Goal: Task Accomplishment & Management: Manage account settings

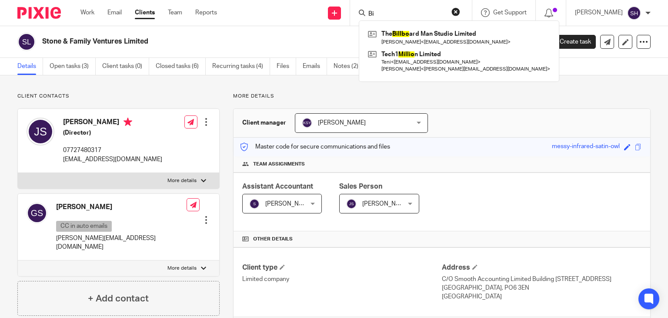
type input "B"
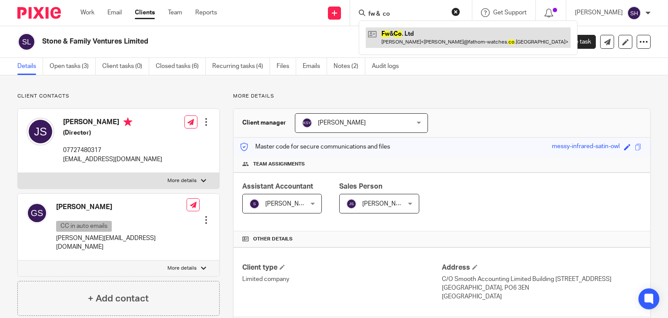
type input "fw & co"
click at [393, 35] on link at bounding box center [468, 37] width 205 height 20
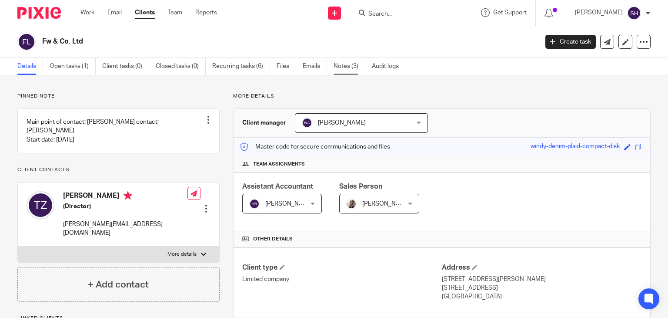
click at [353, 62] on link "Notes (3)" at bounding box center [350, 66] width 32 height 17
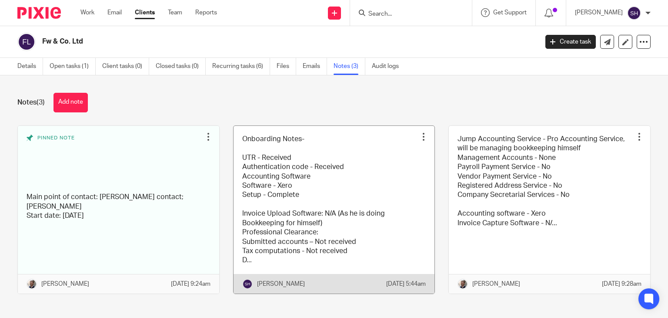
scroll to position [16, 0]
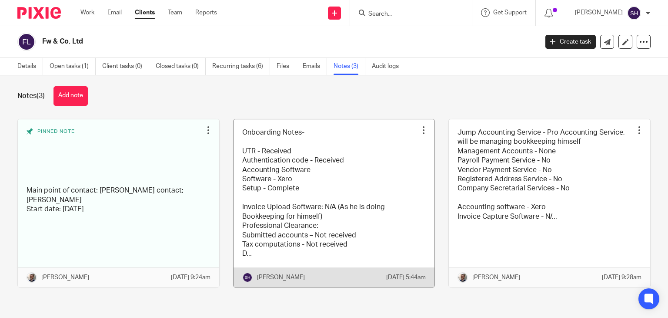
click at [306, 163] on link at bounding box center [334, 203] width 201 height 168
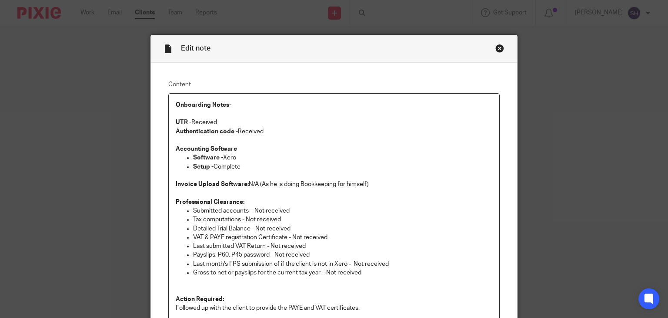
scroll to position [130, 0]
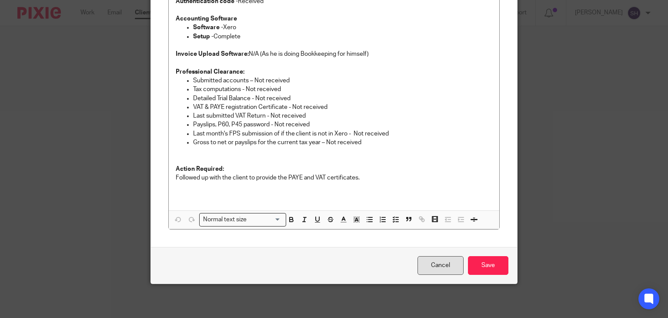
click at [428, 265] on link "Cancel" at bounding box center [441, 265] width 46 height 19
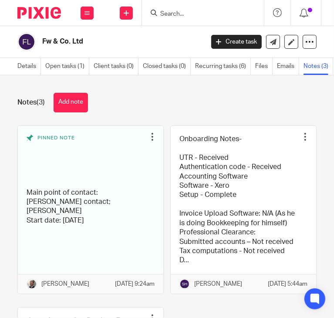
click at [194, 17] on input "Search" at bounding box center [198, 14] width 78 height 8
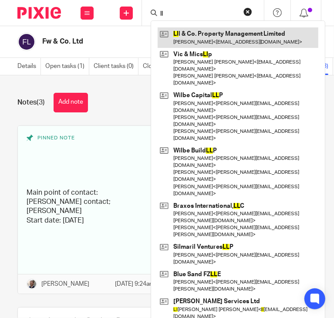
type input "ll"
click at [201, 31] on link at bounding box center [238, 37] width 161 height 20
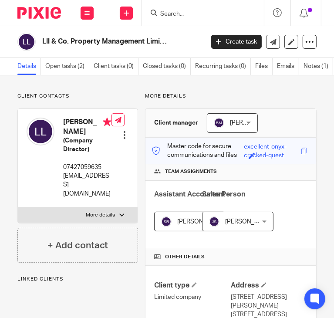
click at [305, 39] on icon at bounding box center [309, 41] width 9 height 9
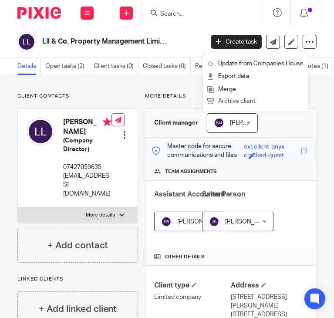
click at [251, 101] on button "Archive client" at bounding box center [255, 101] width 96 height 11
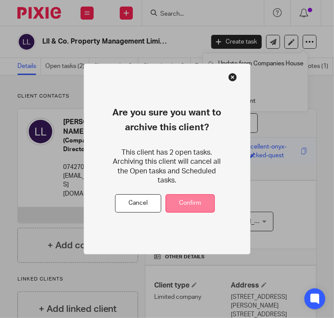
click at [189, 199] on button "Confirm" at bounding box center [189, 203] width 49 height 19
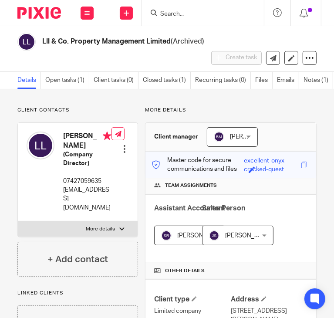
click at [188, 19] on div at bounding box center [203, 13] width 122 height 26
click at [182, 11] on input "Search" at bounding box center [198, 14] width 78 height 8
paste input "Railway Village Convenience Shop Ltd"
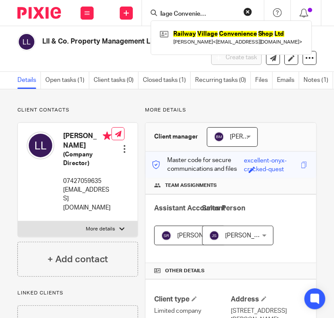
type input "Railway Village Convenience Shop Ltd"
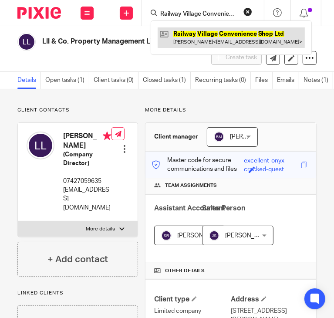
click at [284, 37] on link at bounding box center [231, 37] width 147 height 20
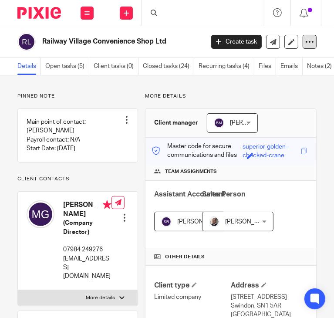
click at [307, 38] on icon at bounding box center [309, 41] width 9 height 9
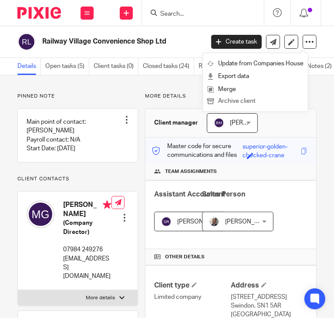
click at [255, 101] on button "Archive client" at bounding box center [255, 101] width 96 height 11
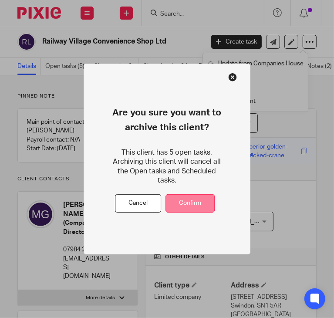
click at [198, 194] on button "Confirm" at bounding box center [189, 203] width 49 height 19
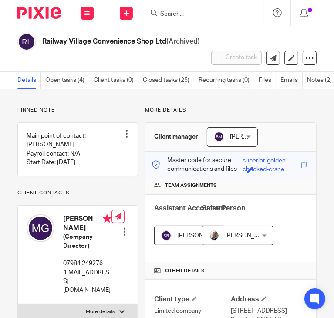
click at [175, 15] on input "Search" at bounding box center [198, 14] width 78 height 8
paste input "Quantum View Ltd"
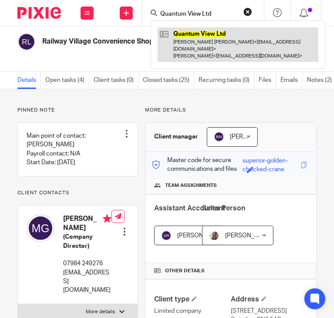
type input "Quantum View Ltd"
click at [186, 51] on link at bounding box center [238, 44] width 161 height 34
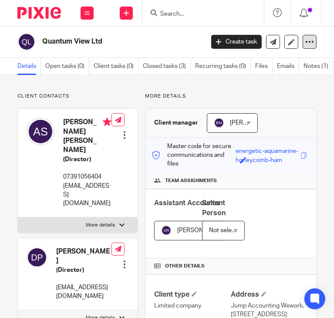
click at [305, 41] on icon at bounding box center [309, 41] width 9 height 9
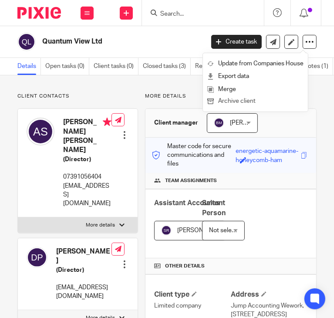
click at [223, 101] on button "Archive client" at bounding box center [255, 101] width 96 height 11
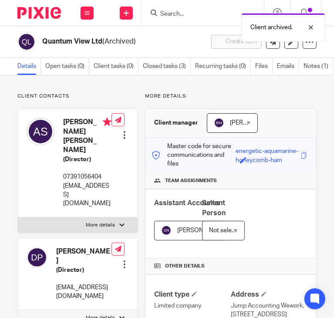
click at [168, 14] on div "Client archived." at bounding box center [246, 25] width 158 height 33
click at [168, 12] on div "Client archived." at bounding box center [246, 25] width 158 height 33
click at [184, 10] on div "Client archived." at bounding box center [246, 25] width 158 height 33
click at [310, 24] on div at bounding box center [303, 27] width 23 height 10
click at [171, 13] on input "Search" at bounding box center [198, 14] width 78 height 8
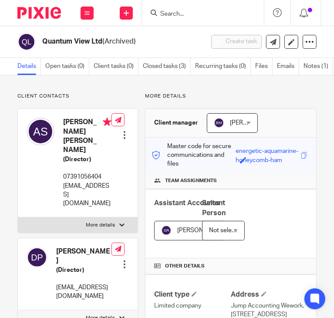
paste input "Domuslink Limited"
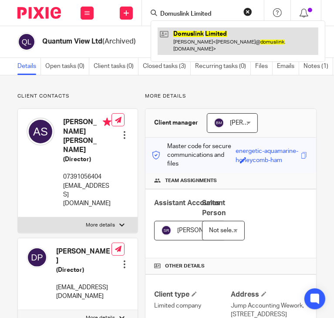
type input "Domuslink Limited"
click at [190, 39] on link at bounding box center [238, 40] width 161 height 27
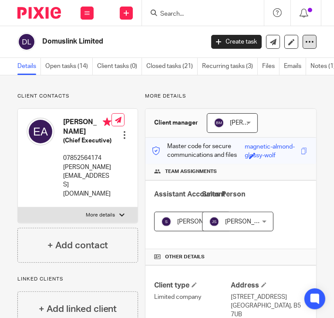
click at [305, 42] on icon at bounding box center [309, 41] width 9 height 9
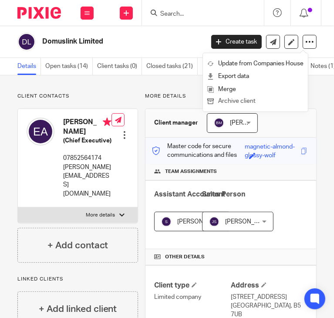
click at [250, 101] on button "Archive client" at bounding box center [255, 101] width 96 height 11
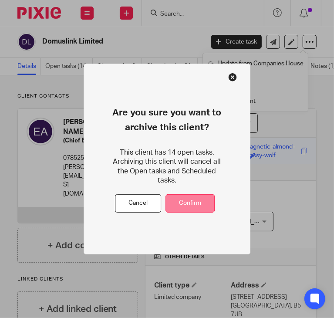
click at [206, 196] on button "Confirm" at bounding box center [189, 203] width 49 height 19
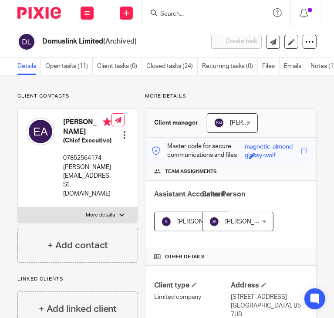
click at [189, 12] on input "Search" at bounding box center [198, 14] width 78 height 8
paste input "Yellow software"
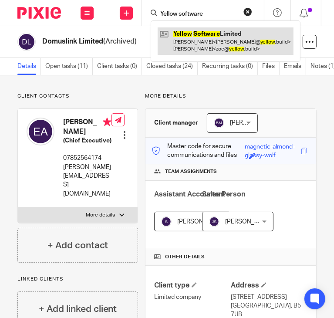
type input "Yellow software"
click at [243, 41] on link at bounding box center [226, 40] width 136 height 27
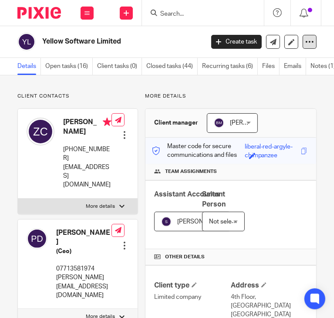
click at [305, 43] on icon at bounding box center [309, 41] width 9 height 9
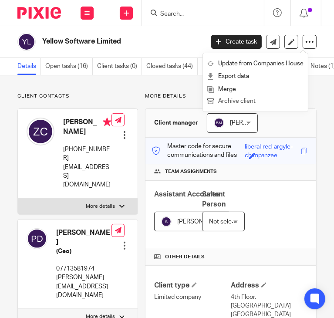
click at [232, 100] on button "Archive client" at bounding box center [255, 101] width 96 height 11
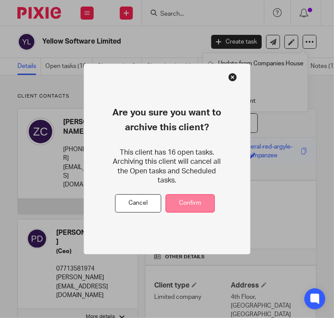
click at [202, 195] on button "Confirm" at bounding box center [189, 203] width 49 height 19
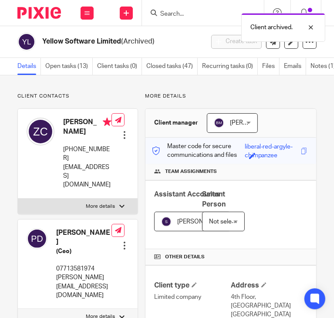
click at [163, 14] on input "Search" at bounding box center [198, 14] width 78 height 8
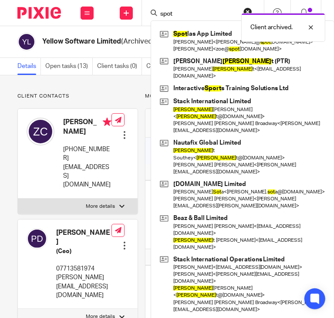
type input "spot"
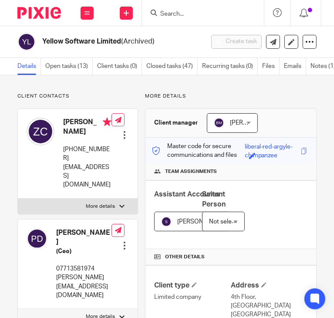
click at [183, 15] on input "Search" at bounding box center [198, 14] width 78 height 8
paste input "Tract UK Ltd"
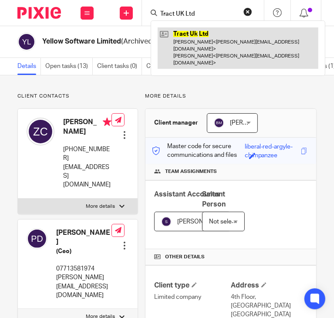
type input "Tract UK Ltd"
click at [181, 42] on link at bounding box center [238, 47] width 161 height 41
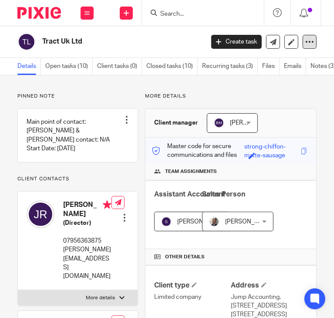
click at [305, 40] on icon at bounding box center [309, 41] width 9 height 9
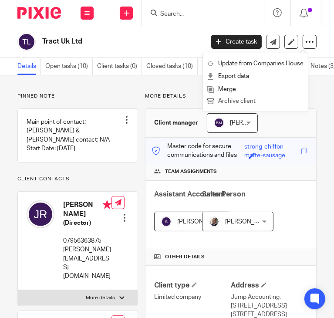
click at [230, 100] on button "Archive client" at bounding box center [255, 101] width 96 height 11
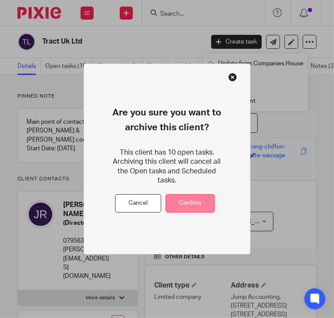
click at [190, 199] on button "Confirm" at bounding box center [189, 203] width 49 height 19
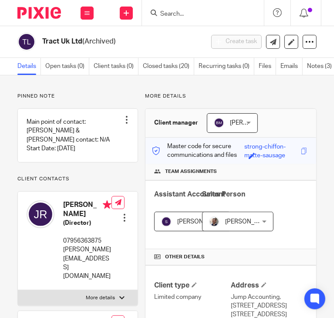
click at [177, 13] on input "Search" at bounding box center [198, 14] width 78 height 8
paste input "Consult Lilac"
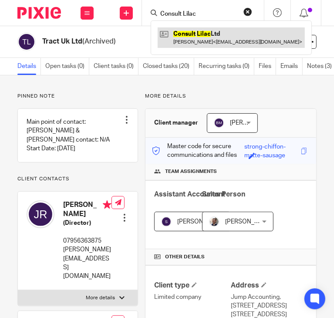
type input "Consult Lilac"
click at [181, 37] on link at bounding box center [231, 37] width 147 height 20
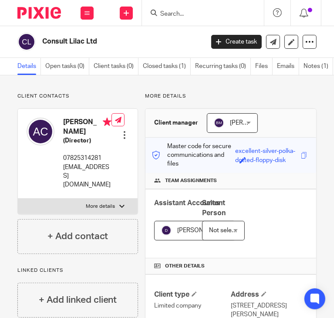
click at [87, 93] on p "Client contacts" at bounding box center [77, 96] width 121 height 7
click at [306, 40] on icon at bounding box center [309, 41] width 9 height 9
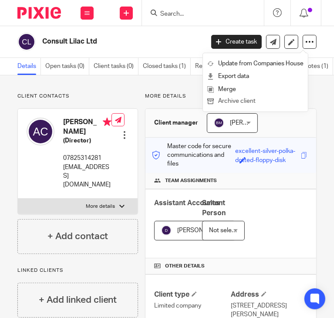
click at [245, 101] on button "Archive client" at bounding box center [255, 101] width 96 height 11
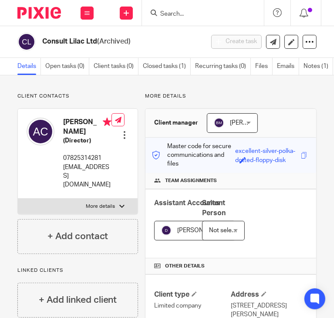
click at [198, 14] on input "Search" at bounding box center [198, 14] width 78 height 8
paste input "8"
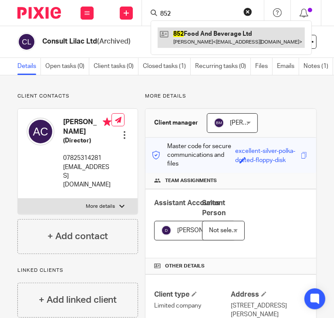
type input "852"
click at [189, 44] on link at bounding box center [231, 37] width 147 height 20
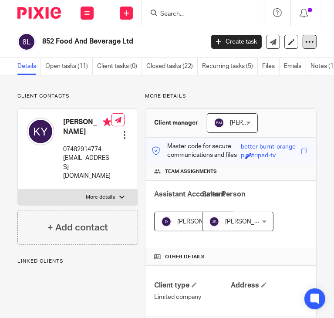
click at [305, 41] on icon at bounding box center [309, 41] width 9 height 9
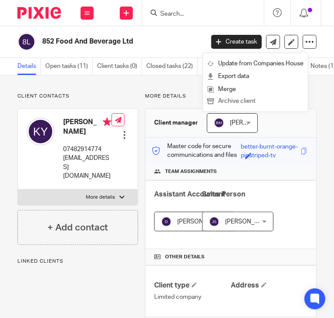
click at [247, 101] on button "Archive client" at bounding box center [255, 101] width 96 height 11
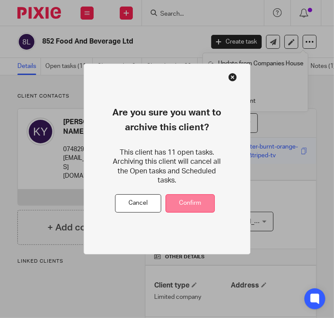
click at [188, 201] on button "Confirm" at bounding box center [189, 203] width 49 height 19
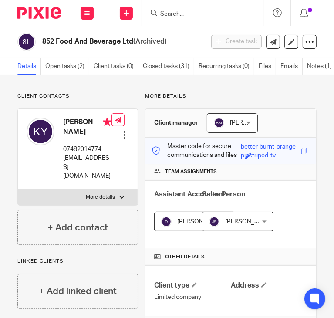
drag, startPoint x: 184, startPoint y: 7, endPoint x: 158, endPoint y: 21, distance: 29.6
click at [158, 21] on div at bounding box center [203, 13] width 122 height 26
click at [169, 14] on input "Search" at bounding box center [198, 14] width 78 height 8
paste input "Dream Team Eventz UK Limited"
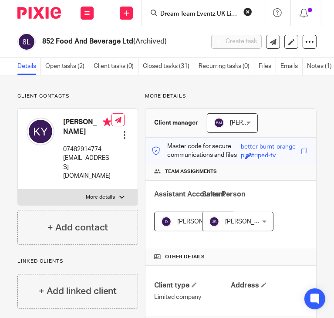
scroll to position [0, 11]
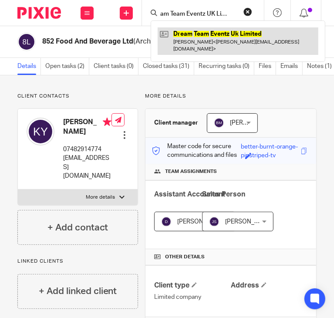
type input "Dream Team Eventz UK Limited"
click at [203, 28] on link at bounding box center [238, 40] width 161 height 27
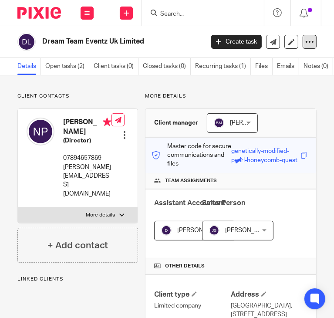
click at [305, 42] on icon at bounding box center [309, 41] width 9 height 9
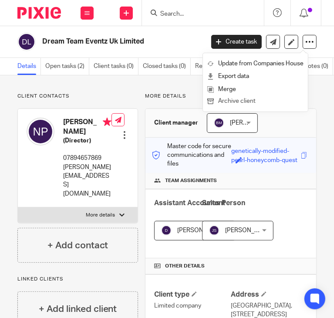
click at [245, 102] on button "Archive client" at bounding box center [255, 101] width 96 height 11
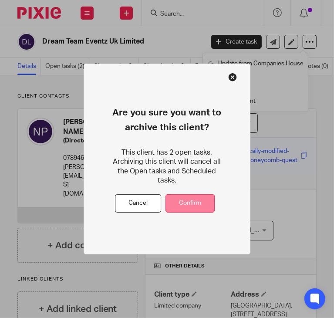
click at [187, 203] on button "Confirm" at bounding box center [189, 203] width 49 height 19
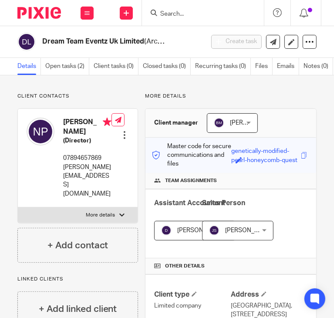
click at [172, 15] on input "Search" at bounding box center [198, 14] width 78 height 8
paste input "Emm Clothing Store Ltd"
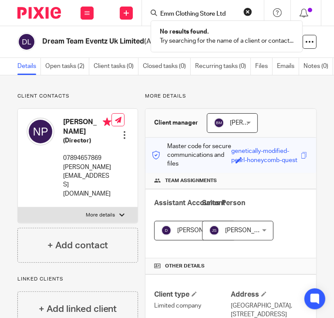
type input "Emm Clothing Store Ltd"
paste input "Search"
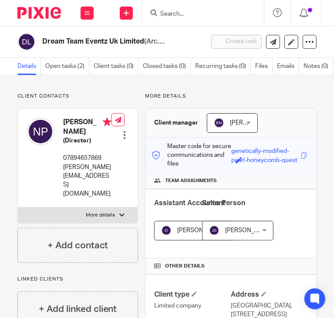
paste input "h"
click at [189, 12] on input "Search" at bounding box center [198, 14] width 78 height 8
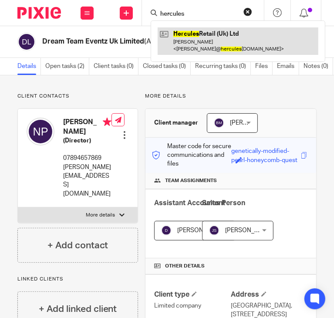
type input "hercules"
click at [204, 30] on link at bounding box center [238, 40] width 161 height 27
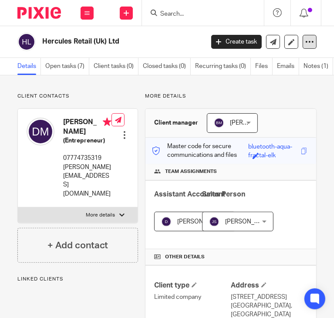
click at [305, 42] on icon at bounding box center [309, 41] width 9 height 9
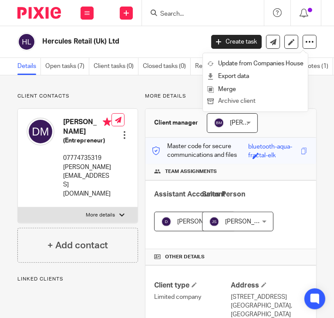
click at [251, 98] on button "Archive client" at bounding box center [255, 101] width 96 height 11
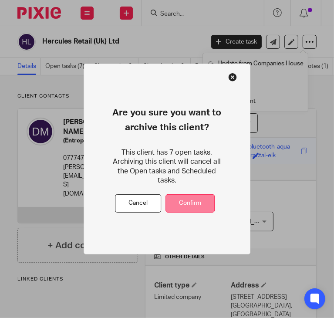
click at [188, 195] on button "Confirm" at bounding box center [189, 203] width 49 height 19
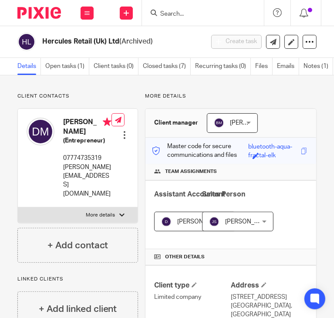
click at [177, 14] on input "Search" at bounding box center [198, 14] width 78 height 8
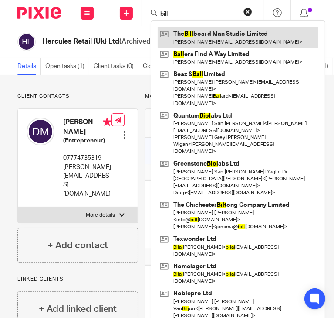
type input "bill"
click at [226, 29] on link at bounding box center [238, 37] width 161 height 20
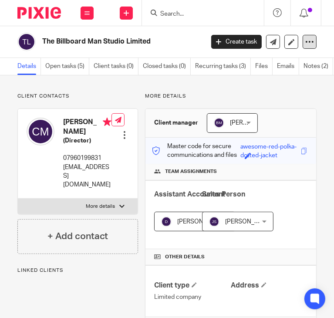
click at [305, 39] on icon at bounding box center [309, 41] width 9 height 9
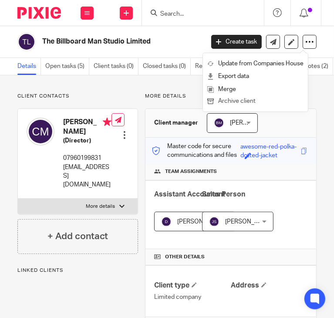
click at [251, 99] on button "Archive client" at bounding box center [255, 101] width 96 height 11
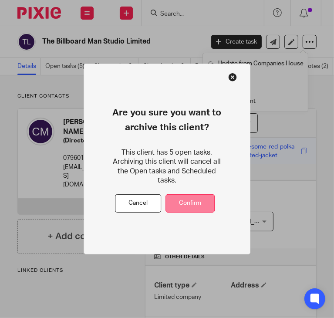
click at [206, 197] on button "Confirm" at bounding box center [189, 203] width 49 height 19
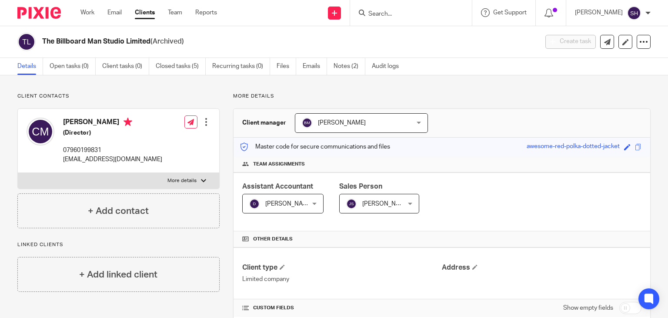
click at [333, 18] on div at bounding box center [411, 13] width 122 height 26
click at [333, 17] on input "Search" at bounding box center [407, 14] width 78 height 8
type input "oomph"
